Goal: Transaction & Acquisition: Subscribe to service/newsletter

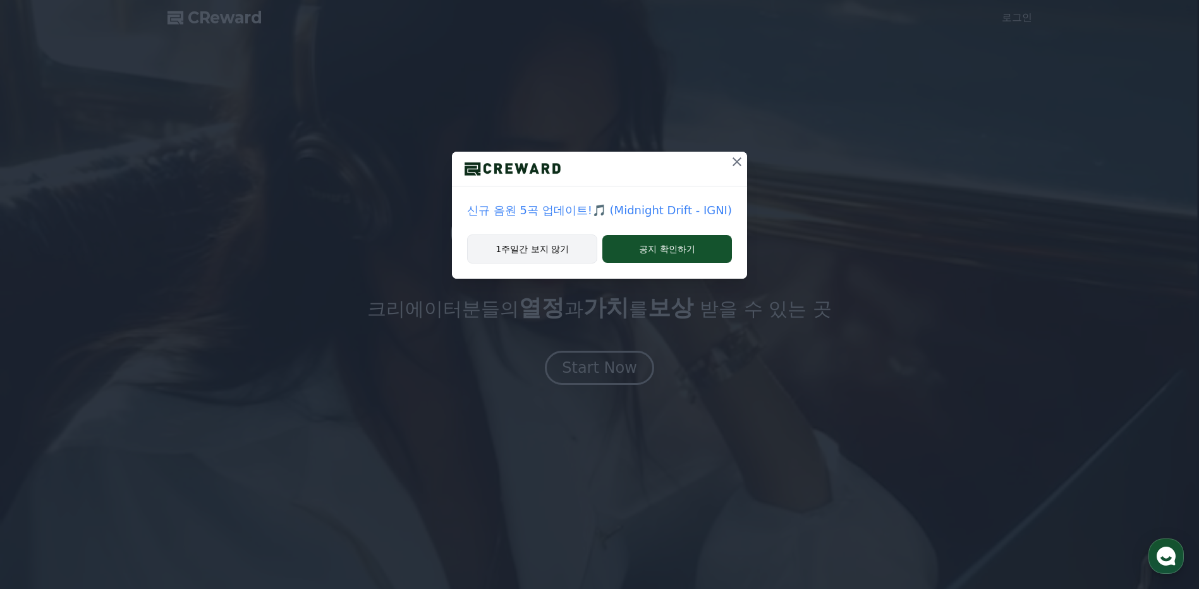
click at [562, 254] on button "1주일간 보지 않기" at bounding box center [532, 248] width 130 height 29
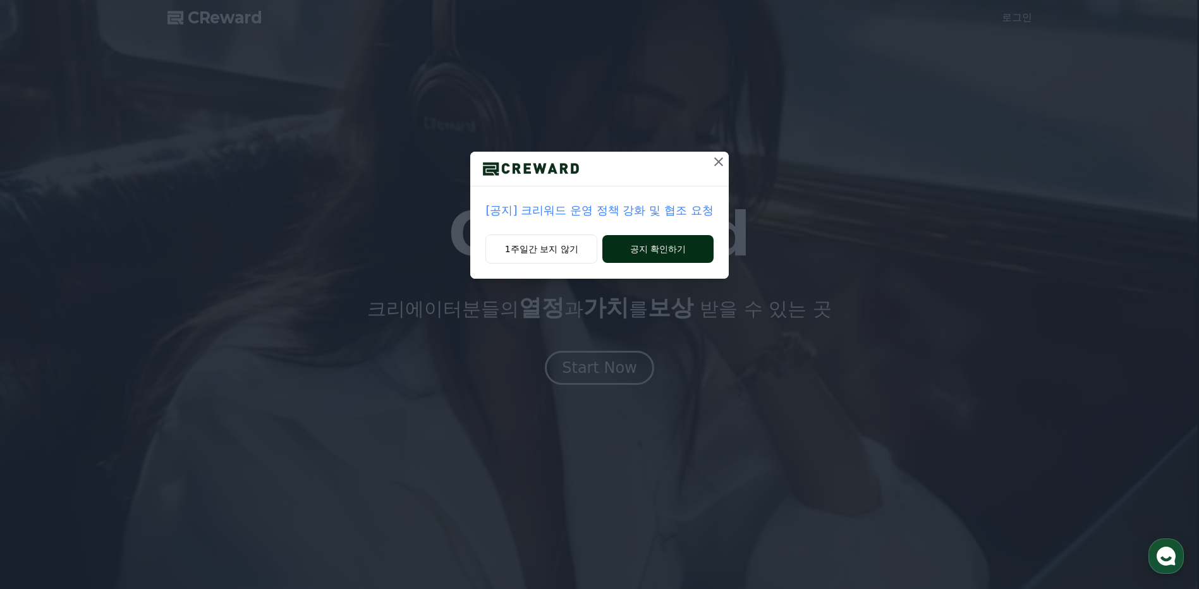
click at [684, 258] on button "공지 확인하기" at bounding box center [657, 249] width 111 height 28
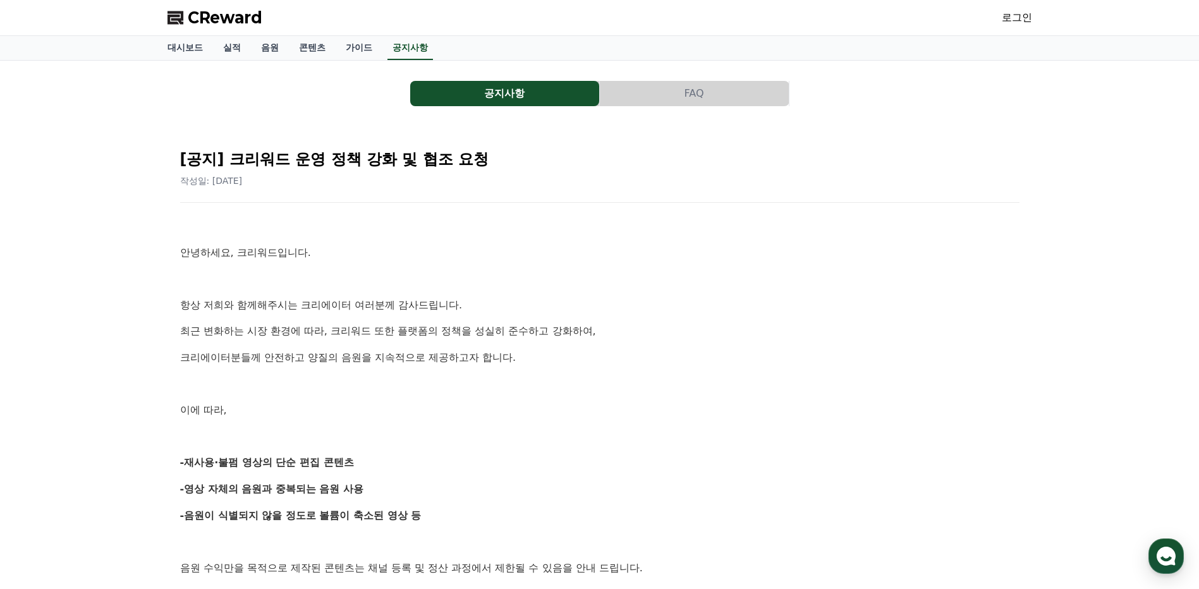
click at [220, 18] on span "CReward" at bounding box center [225, 18] width 75 height 20
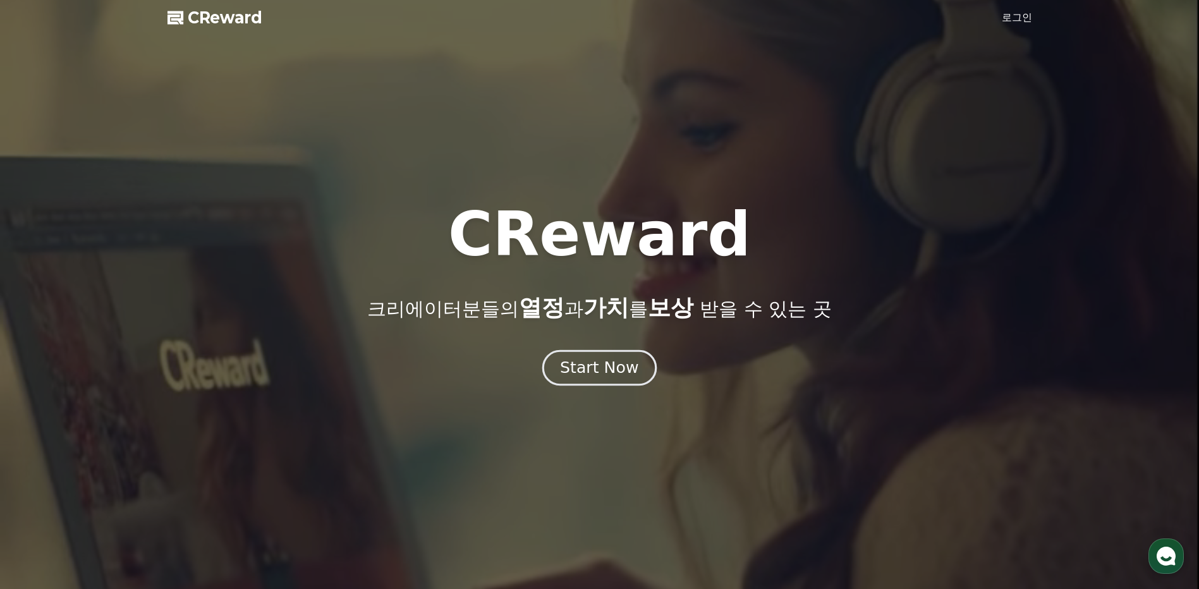
click at [602, 366] on div "Start Now" at bounding box center [599, 367] width 78 height 21
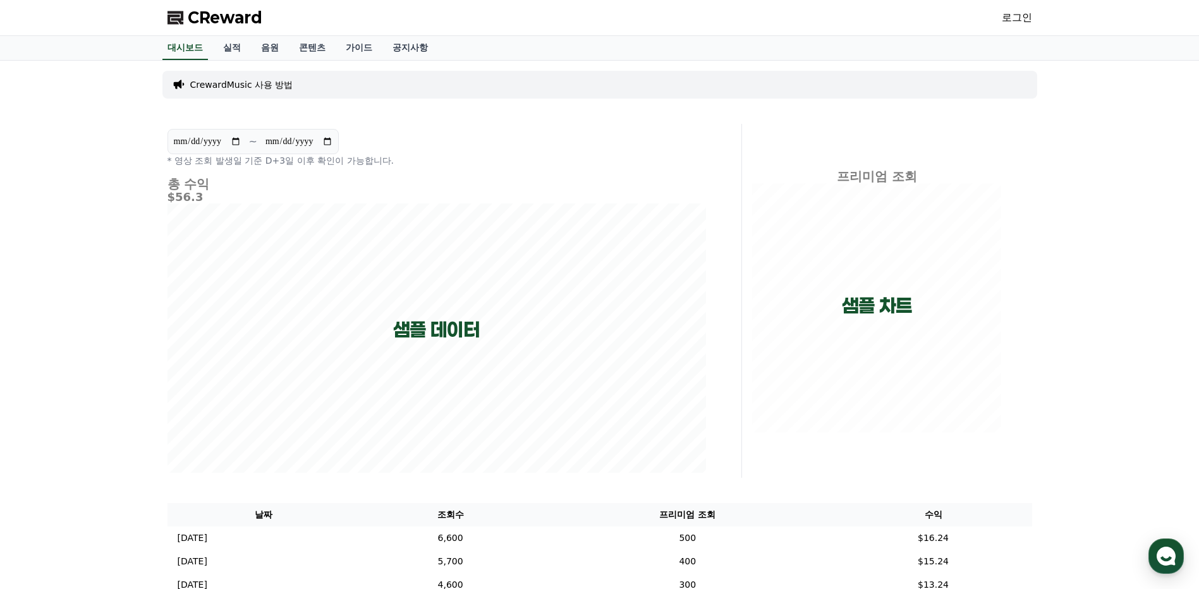
click at [1007, 18] on link "로그인" at bounding box center [1017, 17] width 30 height 15
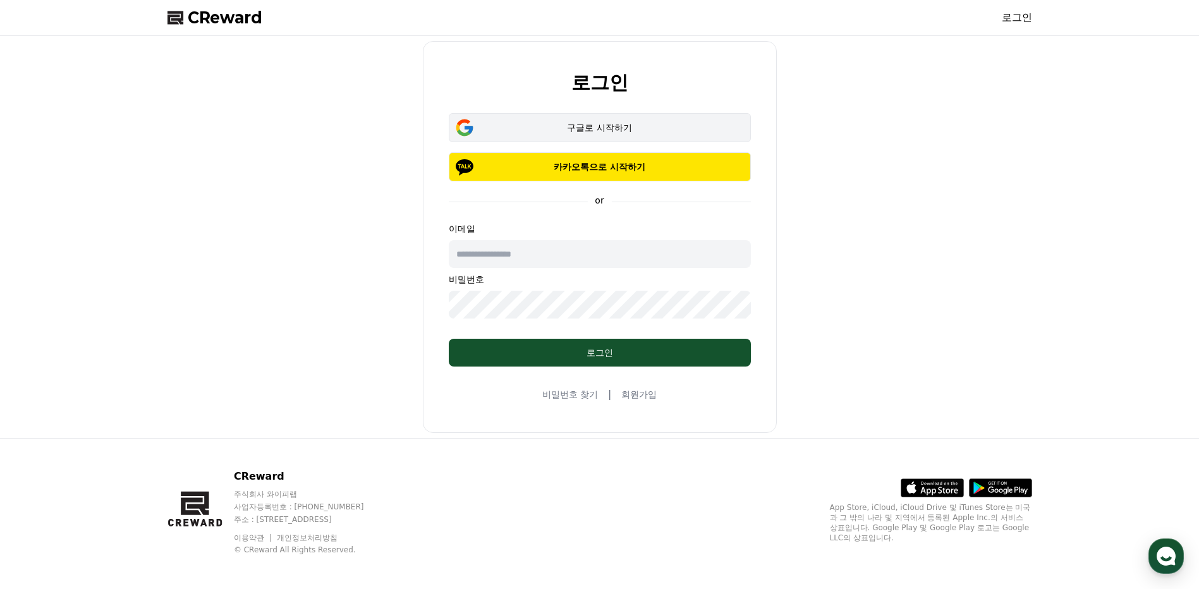
click at [600, 133] on div "구글로 시작하기" at bounding box center [599, 127] width 265 height 13
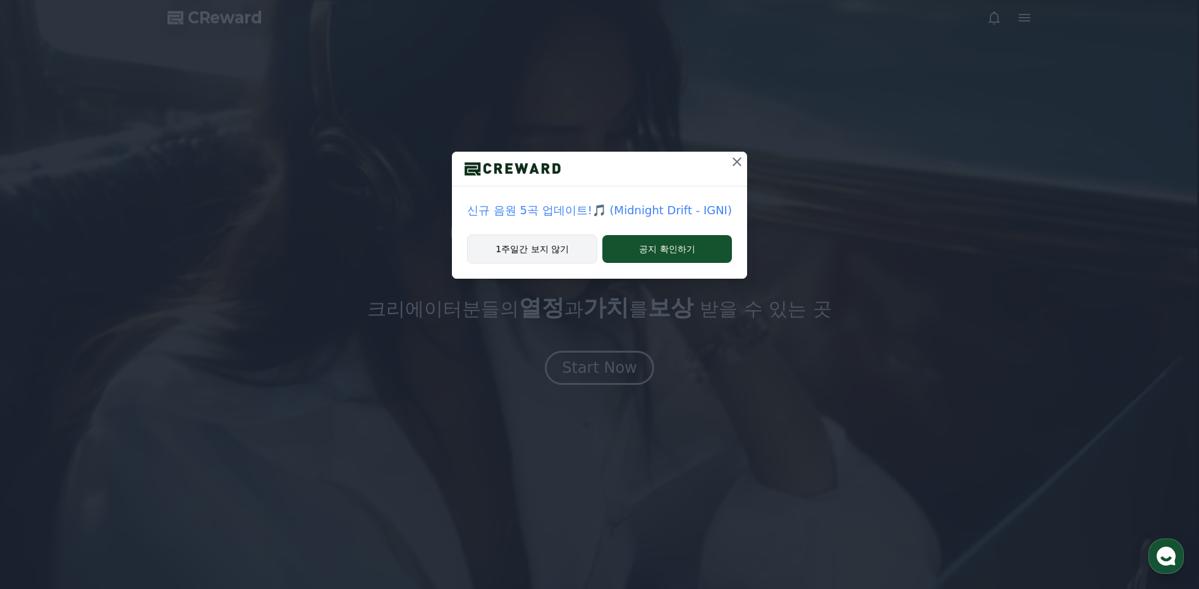
click at [509, 248] on button "1주일간 보지 않기" at bounding box center [532, 248] width 130 height 29
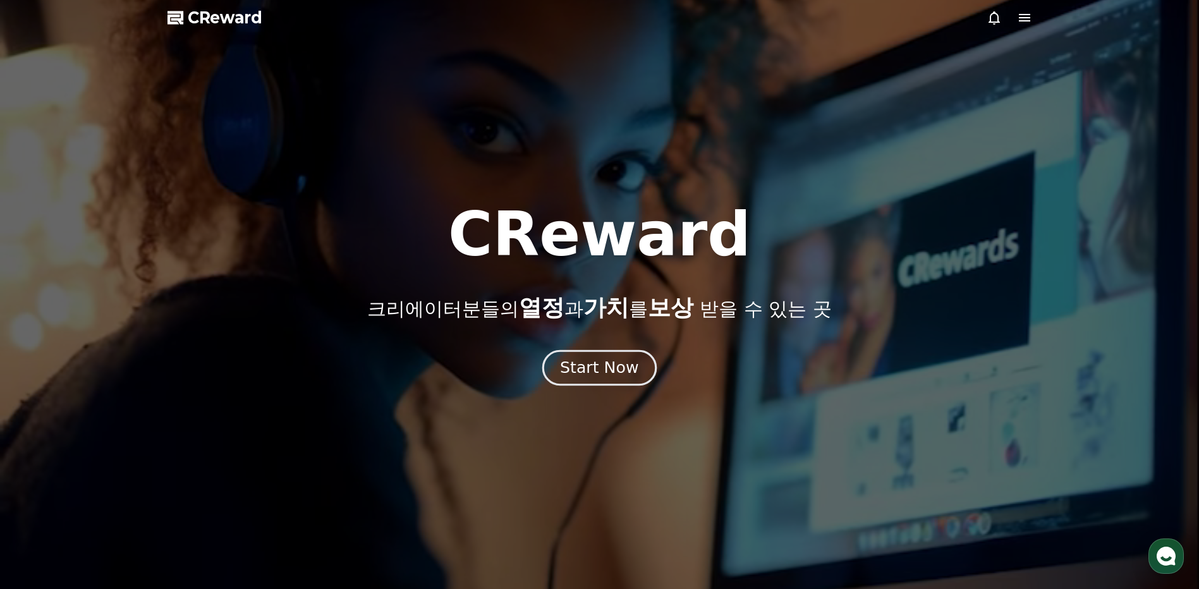
click at [600, 367] on div "Start Now" at bounding box center [599, 367] width 78 height 21
